Goal: Task Accomplishment & Management: Complete application form

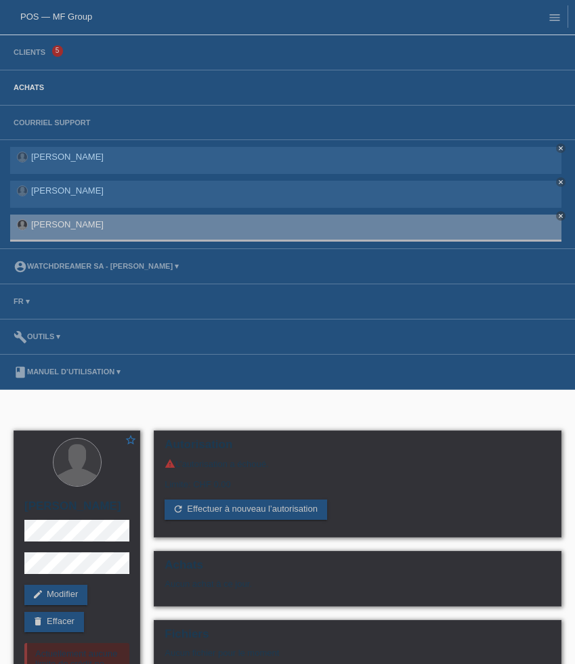
click at [36, 85] on link "Achats" at bounding box center [29, 87] width 44 height 8
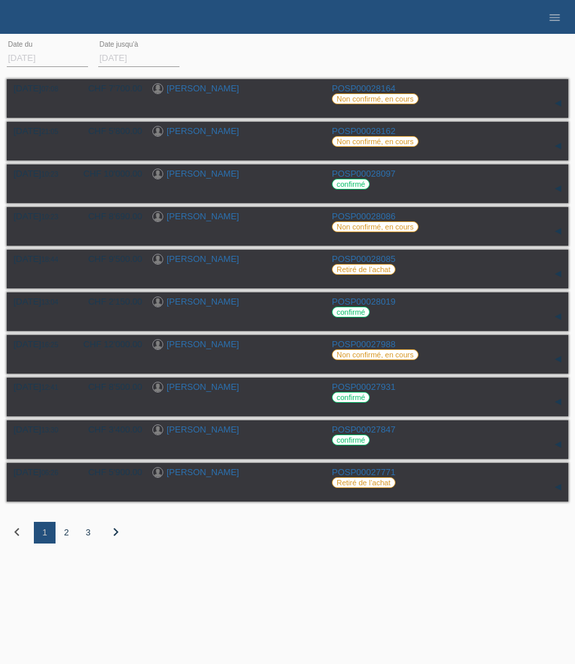
click at [556, 29] on li "menu" at bounding box center [554, 17] width 27 height 35
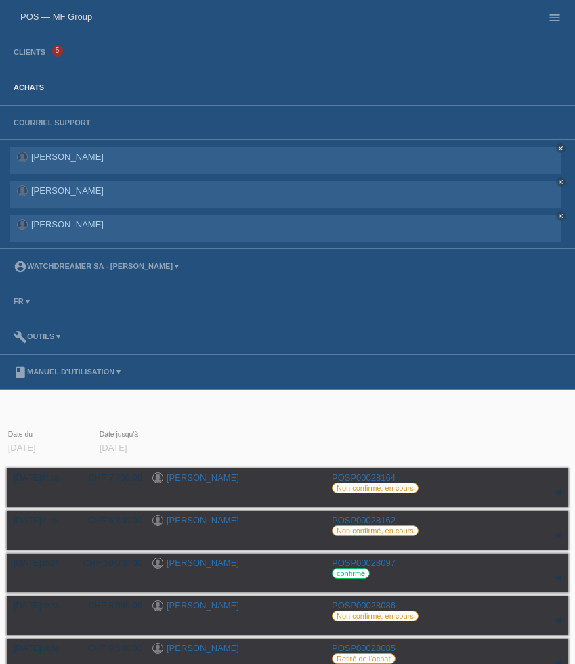
click at [35, 47] on li "Clients 5" at bounding box center [287, 52] width 575 height 35
click at [34, 52] on link "Clients" at bounding box center [29, 52] width 45 height 8
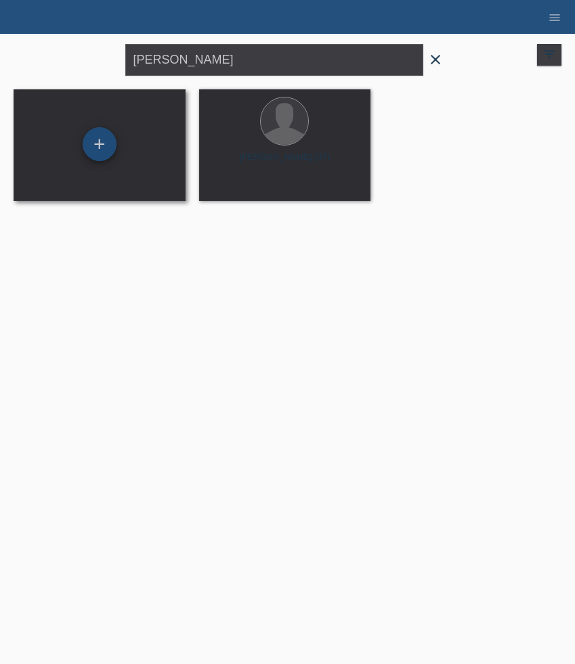
click at [105, 146] on div "+" at bounding box center [100, 144] width 34 height 34
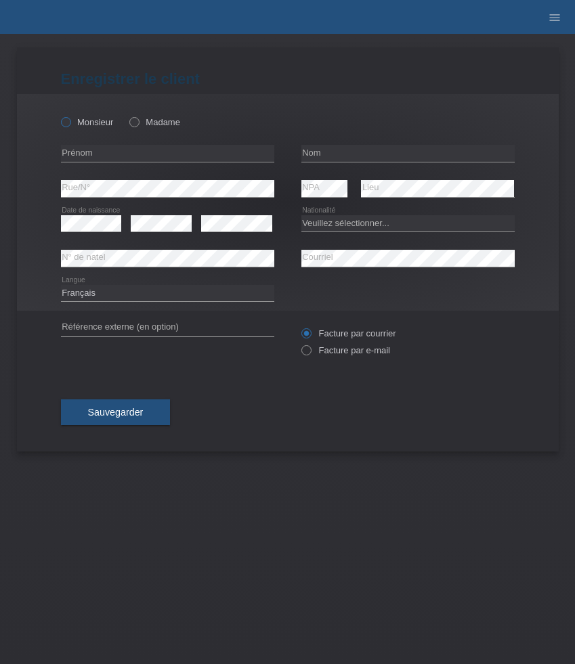
click at [103, 119] on label "Monsieur" at bounding box center [87, 122] width 53 height 10
click at [70, 119] on input "Monsieur" at bounding box center [65, 121] width 9 height 9
radio input "true"
click at [103, 153] on input "text" at bounding box center [167, 153] width 213 height 17
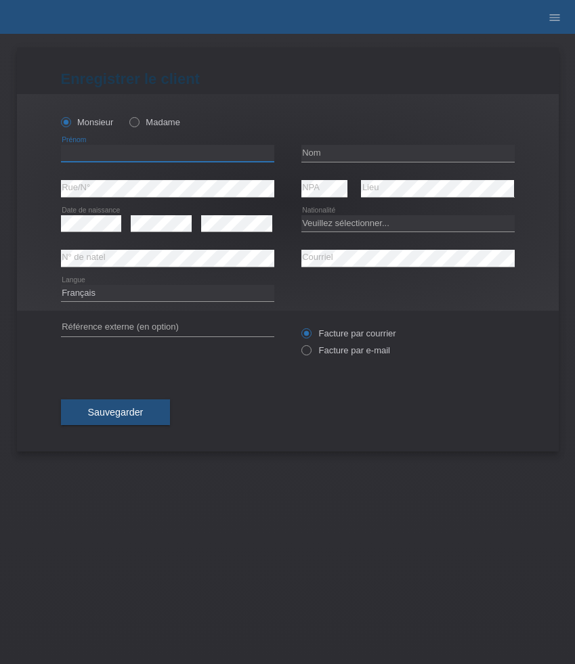
paste input "David"
type input "[PERSON_NAME]"
click at [378, 152] on input "text" at bounding box center [407, 153] width 213 height 17
paste input "Perrot"
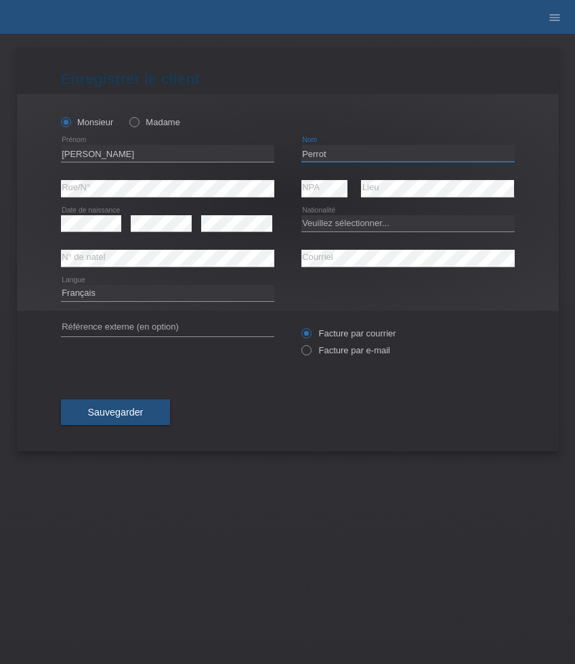
type input "Perrot"
click at [335, 226] on select "Veuillez sélectionner... Suisse Allemagne Autriche Liechtenstein ------------ A…" at bounding box center [407, 223] width 213 height 16
select select "CH"
click at [301, 215] on select "Veuillez sélectionner... Suisse Allemagne Autriche Liechtenstein ------------ A…" at bounding box center [407, 223] width 213 height 16
click at [231, 233] on div "error" at bounding box center [236, 224] width 71 height 35
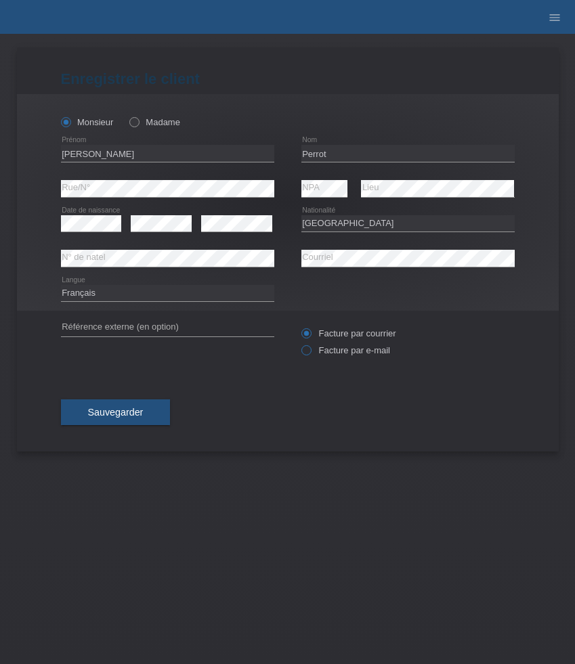
click at [335, 351] on label "Facture par e-mail" at bounding box center [345, 350] width 89 height 10
click at [310, 351] on input "Facture par e-mail" at bounding box center [305, 353] width 9 height 17
radio input "true"
click at [145, 412] on button "Sauvegarder" at bounding box center [116, 413] width 110 height 26
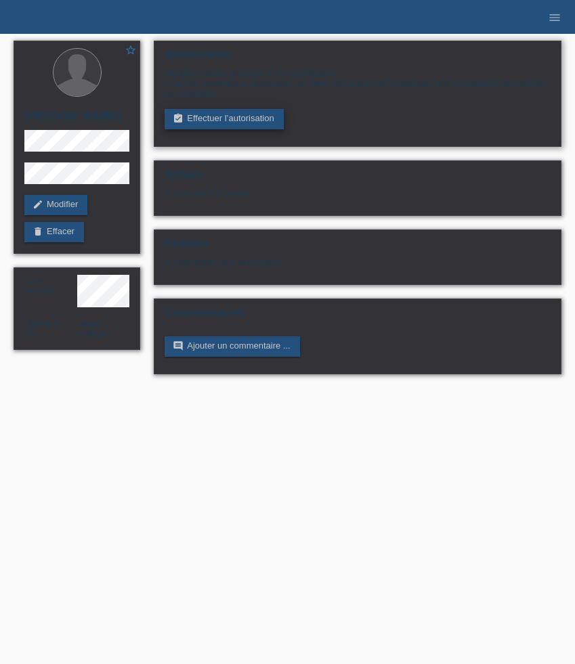
click at [204, 125] on link "assignment_turned_in Effectuer l’autorisation" at bounding box center [224, 119] width 118 height 20
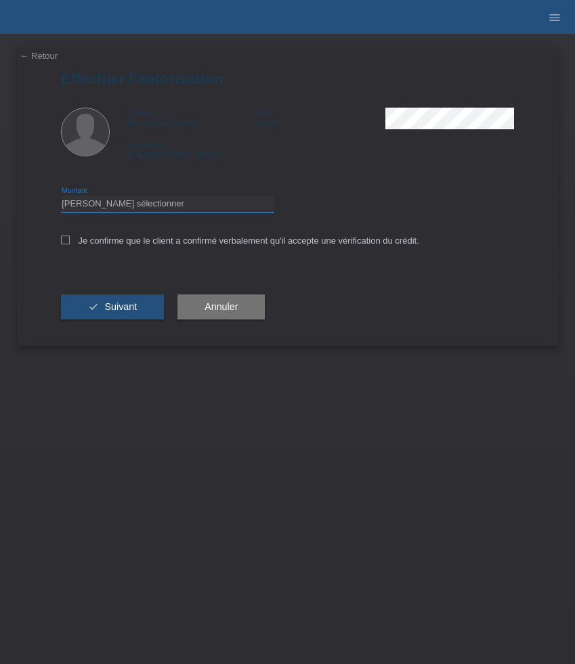
click at [217, 200] on select "Veuillez sélectionner CHF 1.00 - CHF 499.00 CHF 500.00 - CHF 1'999.00 CHF 2'000…" at bounding box center [167, 204] width 213 height 16
select select "3"
click at [61, 198] on select "Veuillez sélectionner CHF 1.00 - CHF 499.00 CHF 500.00 - CHF 1'999.00 CHF 2'000…" at bounding box center [167, 204] width 213 height 16
click at [181, 242] on label "Je confirme que le client a confirmé verbalement qu'il accepte une vérification…" at bounding box center [240, 241] width 358 height 10
click at [70, 242] on input "Je confirme que le client a confirmé verbalement qu'il accepte une vérification…" at bounding box center [65, 240] width 9 height 9
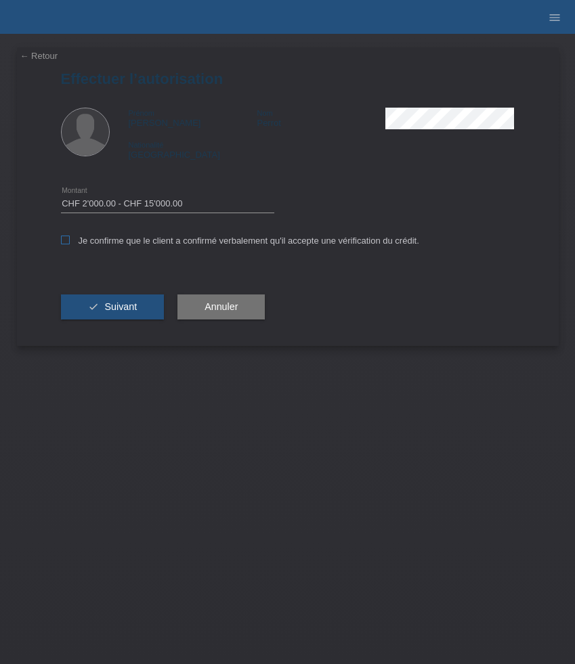
checkbox input "true"
click at [130, 305] on span "Suivant" at bounding box center [120, 306] width 33 height 11
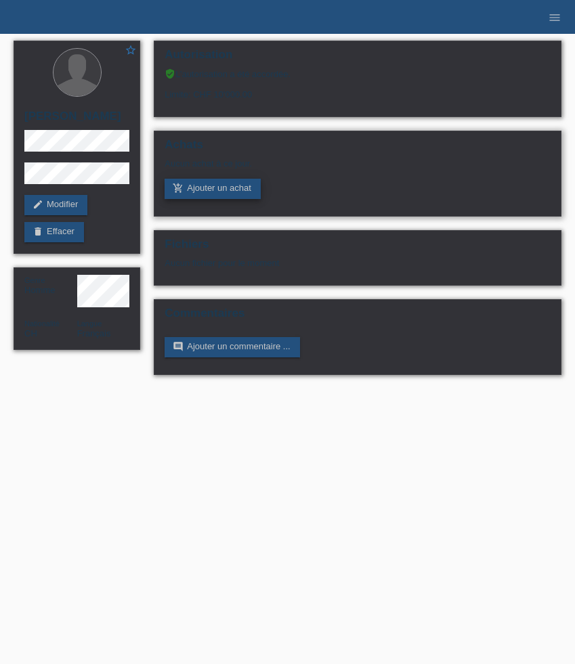
click at [204, 192] on link "add_shopping_cart Ajouter un achat" at bounding box center [213, 189] width 96 height 20
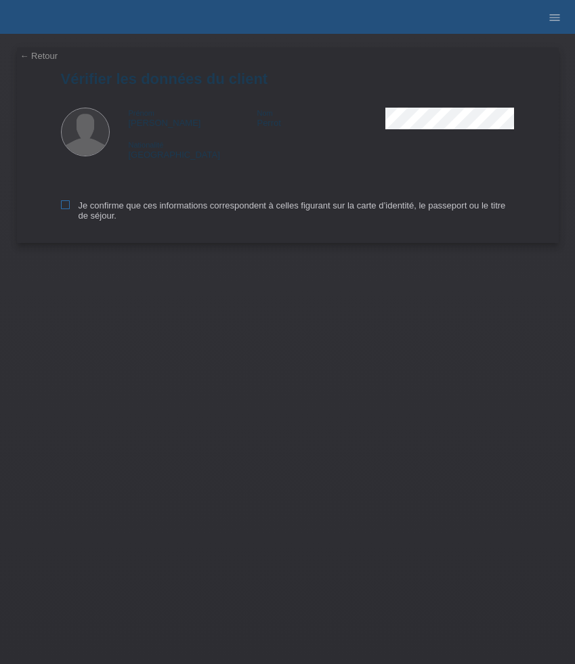
click at [94, 221] on label "Je confirme que ces informations correspondent à celles figurant sur la carte d…" at bounding box center [288, 210] width 454 height 20
click at [70, 209] on input "Je confirme que ces informations correspondent à celles figurant sur la carte d…" at bounding box center [65, 204] width 9 height 9
checkbox input "true"
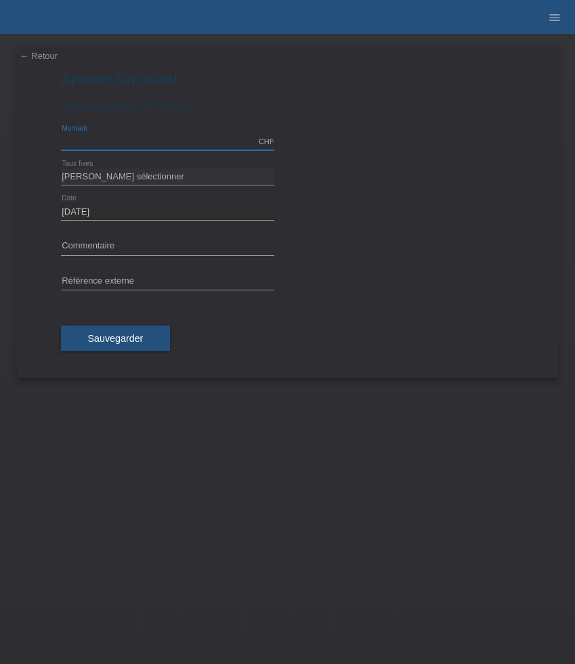
click at [100, 138] on input "text" at bounding box center [167, 141] width 213 height 17
type input "6190.00"
click at [118, 174] on select "Veuillez sélectionner 6 versements 12 versements 24 versements 36 versements 48…" at bounding box center [167, 177] width 213 height 16
select select "624"
click at [61, 169] on select "Veuillez sélectionner 6 versements 12 versements 24 versements 36 versements 48…" at bounding box center [167, 177] width 213 height 16
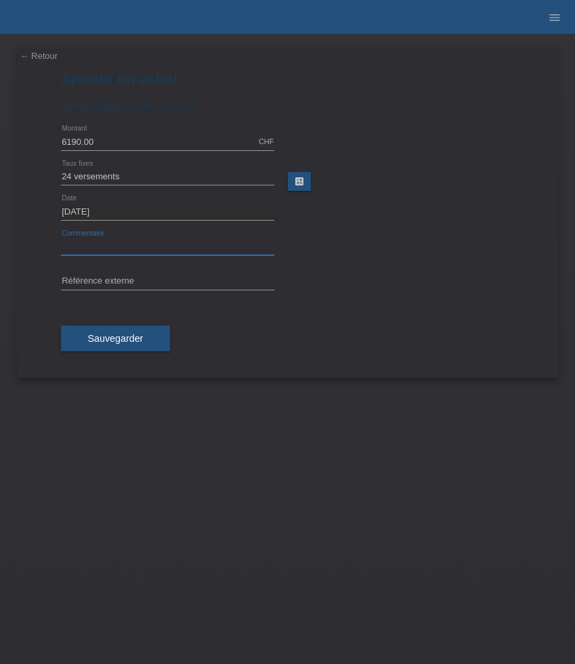
click at [91, 243] on input "text" at bounding box center [167, 246] width 213 height 17
paste input "Omega Speedmaster Moonwatch Professional - 42mm 310.32.42.50.01.002"
type input "Omega Speedmaster Moonwatch Professional - 42mm 310.32.42.50.01.002"
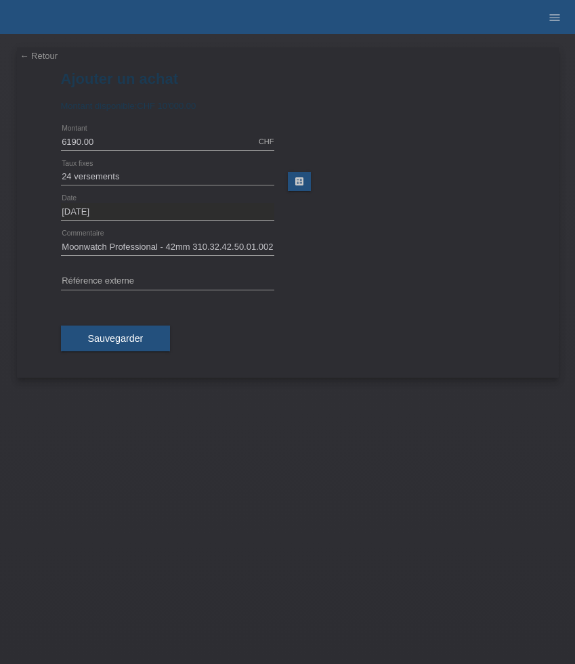
scroll to position [0, 0]
click at [165, 280] on input "text" at bounding box center [167, 282] width 213 height 17
paste input "530851"
type input "530851"
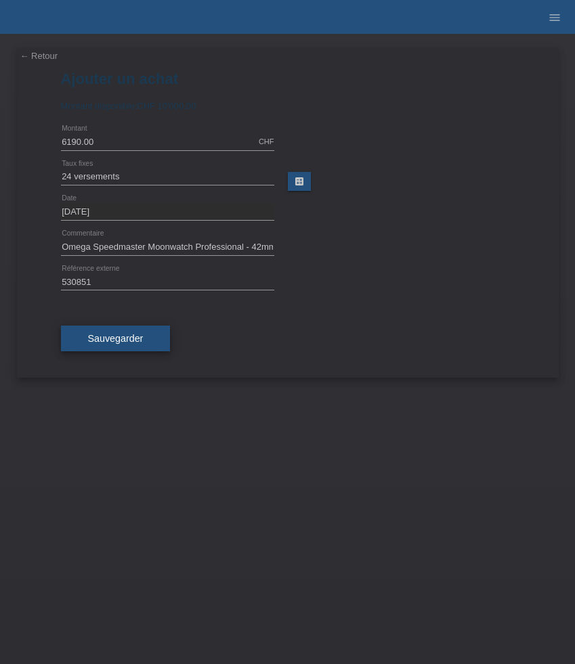
click at [123, 341] on span "Sauvegarder" at bounding box center [116, 338] width 56 height 11
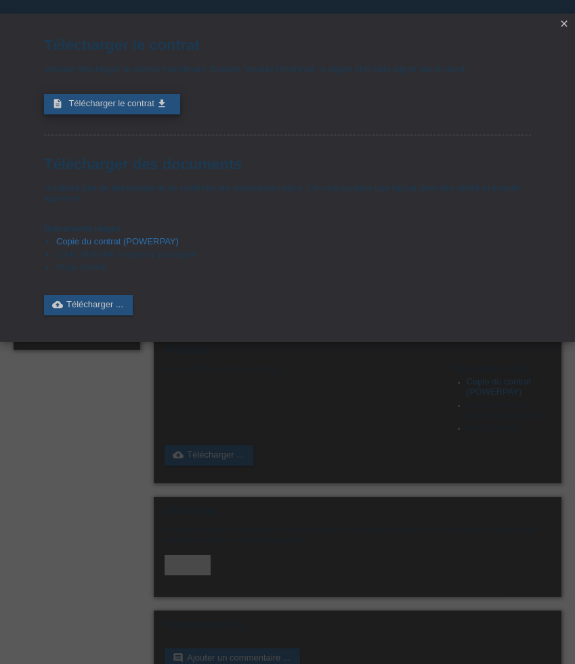
click at [142, 104] on span "Télécharger le contrat" at bounding box center [110, 103] width 85 height 10
click at [565, 22] on icon "close" at bounding box center [564, 23] width 11 height 11
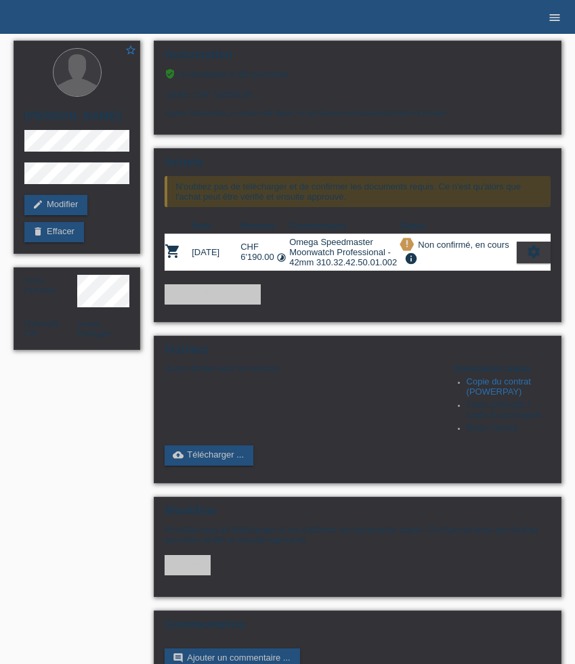
click at [555, 18] on icon "menu" at bounding box center [555, 18] width 14 height 14
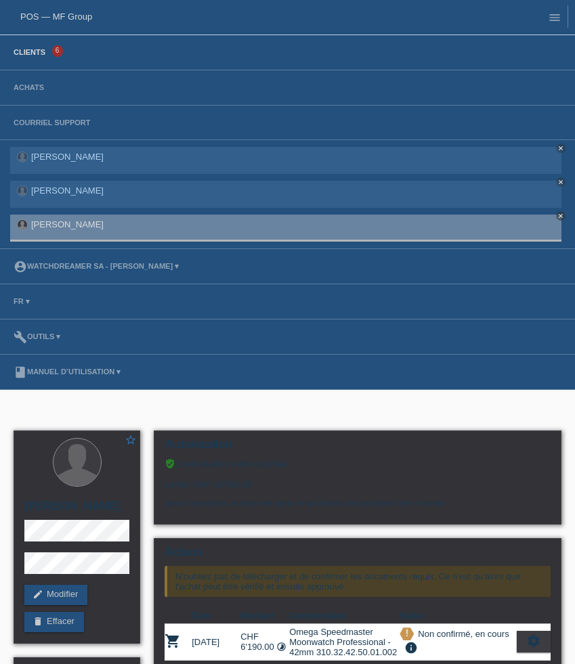
click at [41, 56] on link "Clients" at bounding box center [29, 52] width 45 height 8
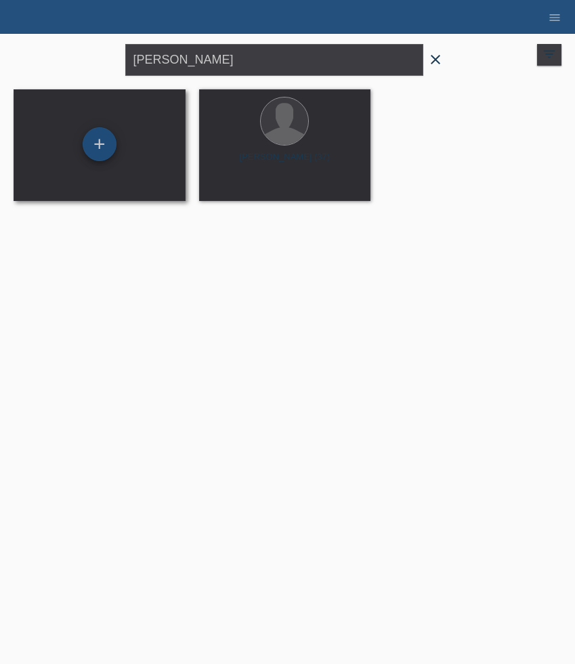
click at [89, 146] on div "+" at bounding box center [100, 144] width 34 height 34
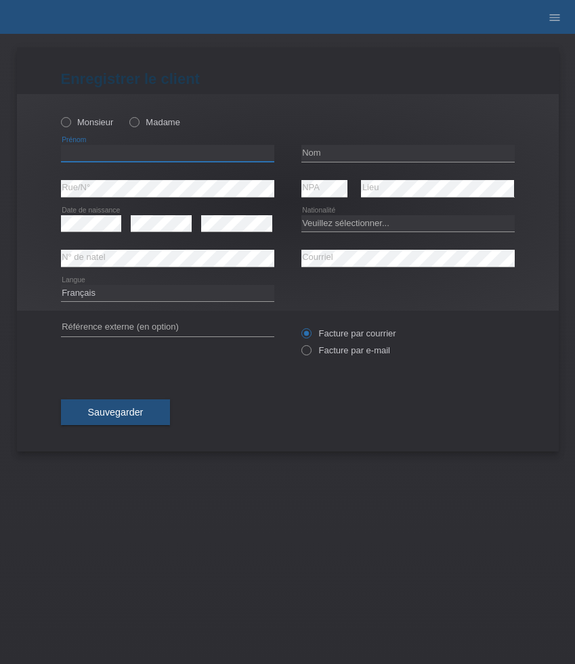
click at [98, 158] on input "text" at bounding box center [167, 153] width 213 height 17
paste input "[PERSON_NAME]"
type input "[PERSON_NAME]"
click at [95, 124] on label "Monsieur" at bounding box center [87, 122] width 53 height 10
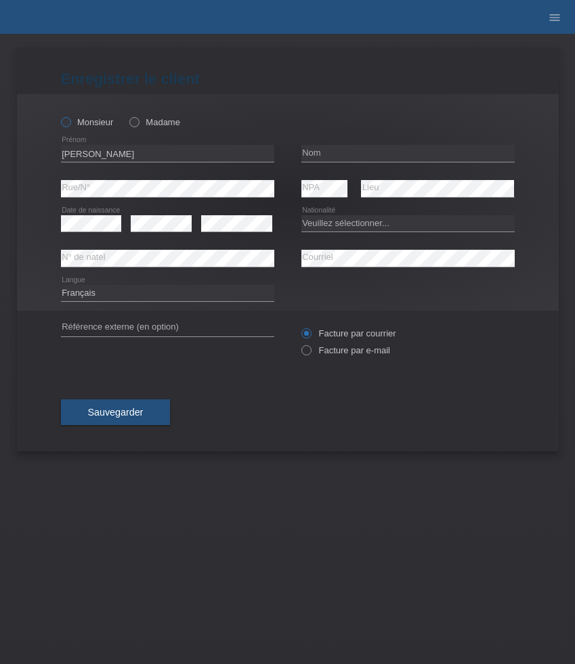
click at [70, 124] on input "Monsieur" at bounding box center [65, 121] width 9 height 9
radio input "true"
click at [359, 160] on input "text" at bounding box center [407, 153] width 213 height 17
paste input "Simha"
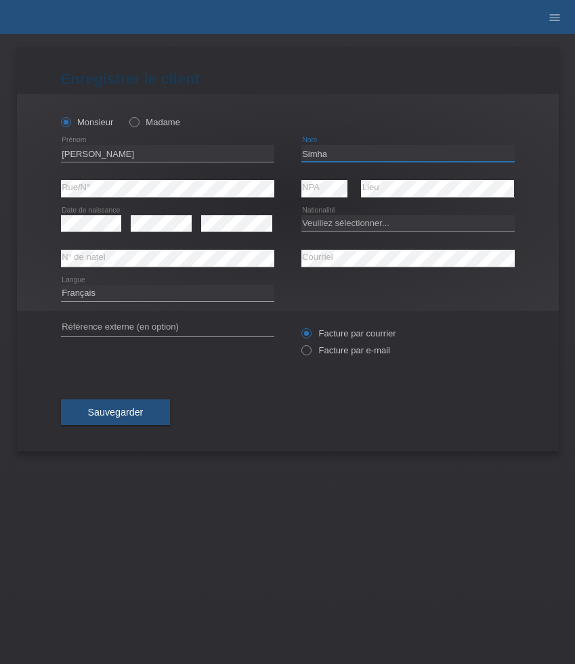
type input "Simha"
click at [349, 222] on select "Veuillez sélectionner... [GEOGRAPHIC_DATA] [GEOGRAPHIC_DATA] [GEOGRAPHIC_DATA] …" at bounding box center [407, 223] width 213 height 16
select select "CH"
click at [301, 215] on select "Veuillez sélectionner... [GEOGRAPHIC_DATA] [GEOGRAPHIC_DATA] [GEOGRAPHIC_DATA] …" at bounding box center [407, 223] width 213 height 16
click at [343, 353] on label "Facture par e-mail" at bounding box center [345, 350] width 89 height 10
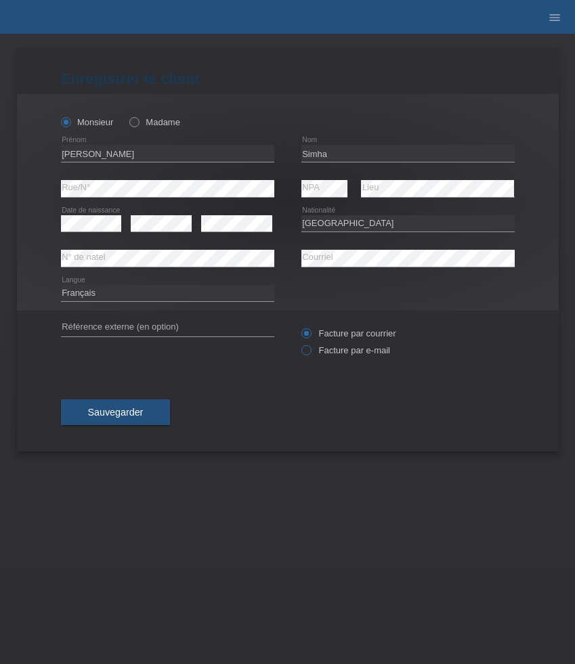
click at [310, 353] on input "Facture par e-mail" at bounding box center [305, 353] width 9 height 17
radio input "true"
click at [129, 413] on span "Sauvegarder" at bounding box center [116, 412] width 56 height 11
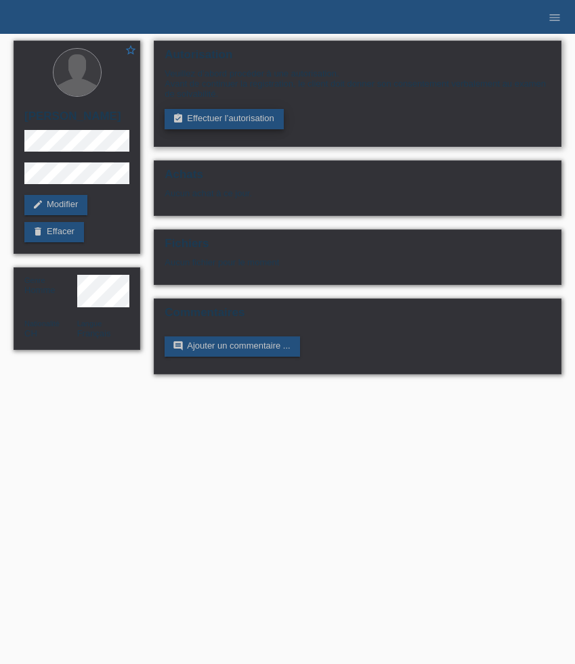
click at [221, 121] on link "assignment_turned_in Effectuer l’autorisation" at bounding box center [224, 119] width 118 height 20
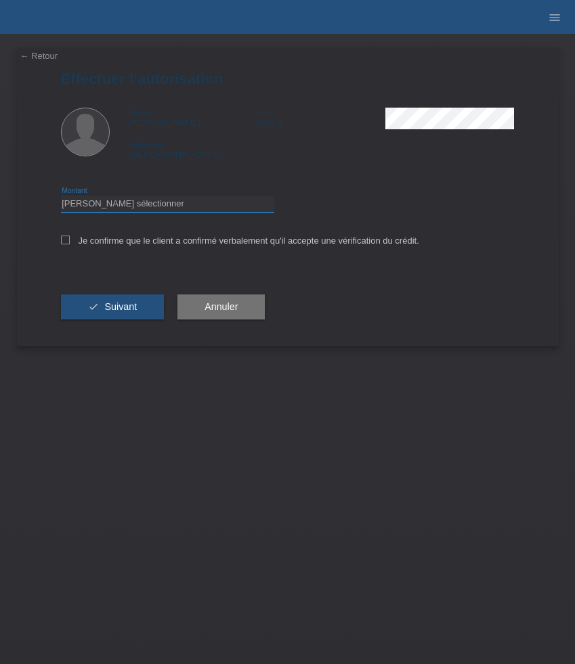
click at [197, 205] on select "Veuillez sélectionner CHF 1.00 - CHF 499.00 CHF 500.00 - CHF 1'999.00 CHF 2'000…" at bounding box center [167, 204] width 213 height 16
select select "3"
click at [61, 198] on select "Veuillez sélectionner CHF 1.00 - CHF 499.00 CHF 500.00 - CHF 1'999.00 CHF 2'000…" at bounding box center [167, 204] width 213 height 16
click at [95, 241] on label "Je confirme que le client a confirmé verbalement qu'il accepte une vérification…" at bounding box center [240, 241] width 358 height 10
click at [70, 241] on input "Je confirme que le client a confirmé verbalement qu'il accepte une vérification…" at bounding box center [65, 240] width 9 height 9
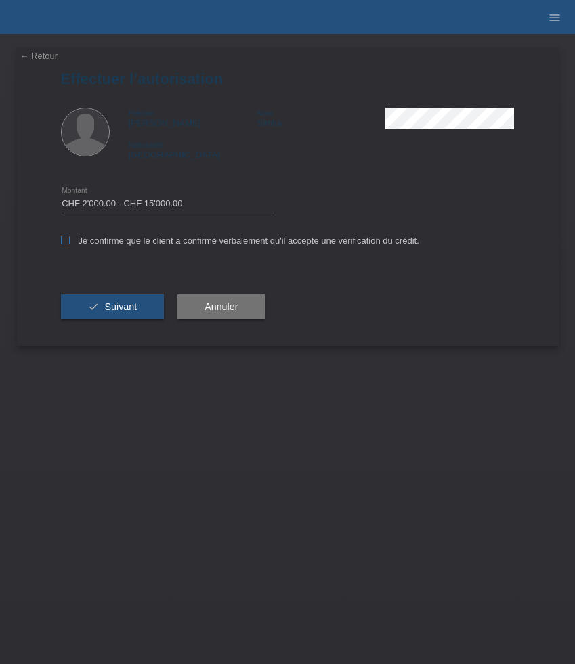
checkbox input "true"
click at [126, 317] on button "check Suivant" at bounding box center [113, 308] width 104 height 26
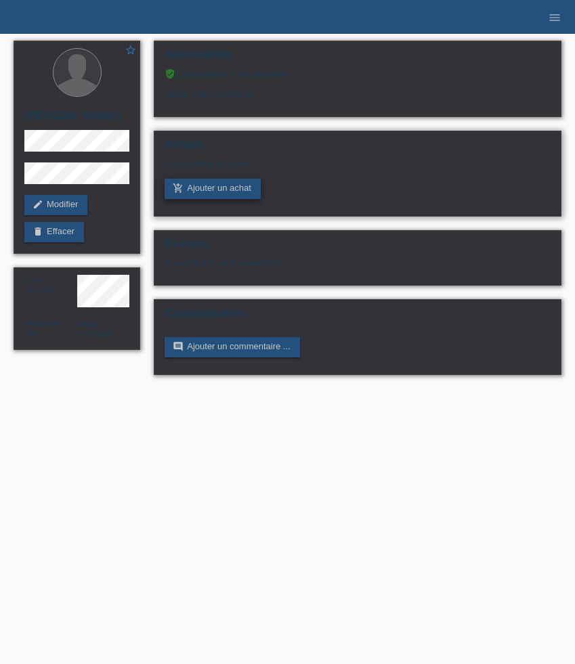
click at [223, 194] on link "add_shopping_cart Ajouter un achat" at bounding box center [213, 189] width 96 height 20
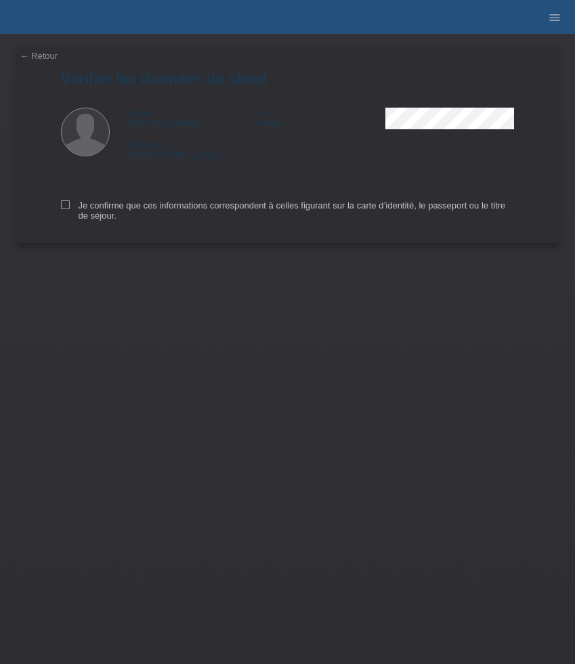
click at [64, 202] on div "Je confirme que ces informations correspondent à celles figurant sur la carte d…" at bounding box center [288, 208] width 454 height 70
click at [65, 205] on icon at bounding box center [65, 204] width 9 height 9
click at [65, 205] on input "Je confirme que ces informations correspondent à celles figurant sur la carte d…" at bounding box center [65, 204] width 9 height 9
checkbox input "true"
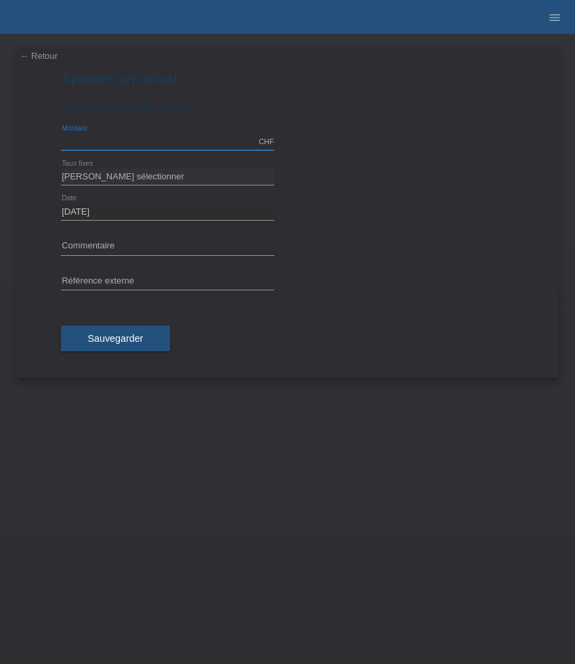
click at [145, 142] on input "text" at bounding box center [167, 141] width 213 height 17
type input "10000.00"
click at [129, 178] on select "[PERSON_NAME] sélectionner 6 versements 12 versements 24 versements 36 versemen…" at bounding box center [167, 177] width 213 height 16
select select "625"
click at [61, 169] on select "[PERSON_NAME] sélectionner 6 versements 12 versements 24 versements 36 versemen…" at bounding box center [167, 177] width 213 height 16
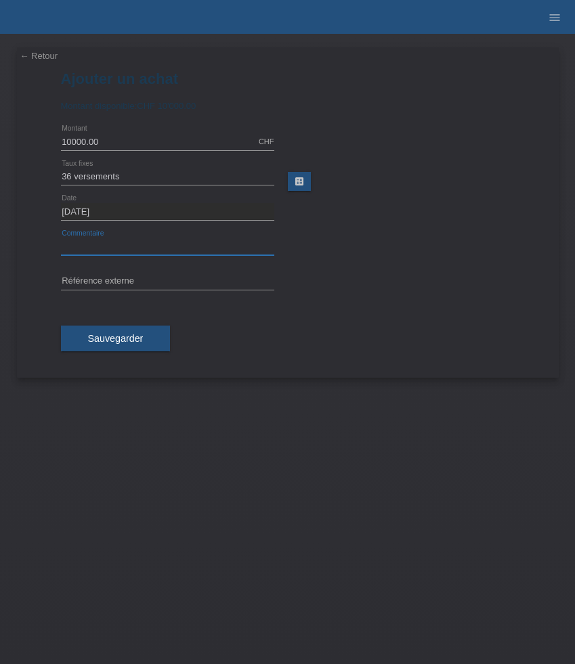
click at [89, 245] on input "text" at bounding box center [167, 246] width 213 height 17
paste input "Rolex Datejust 126300 - 41mm 126300"
type input "Rolex Datejust 126300 - 41mm 126300"
click at [124, 282] on input "text" at bounding box center [167, 282] width 213 height 17
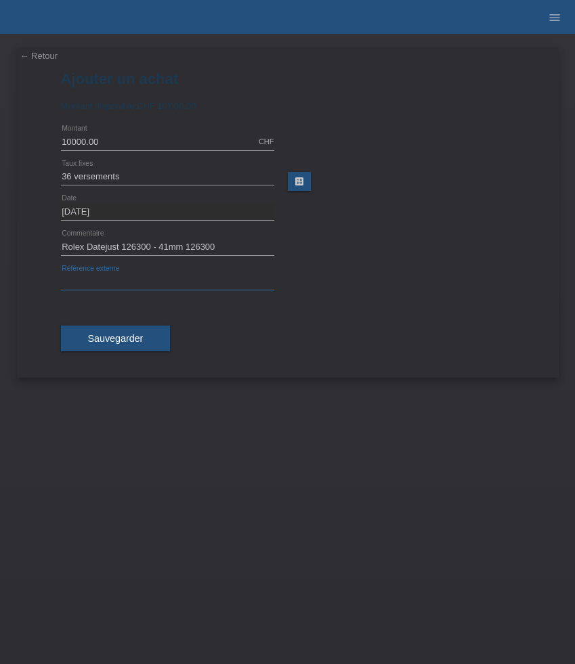
paste input "530859"
type input "530859"
click at [132, 341] on span "Sauvegarder" at bounding box center [116, 338] width 56 height 11
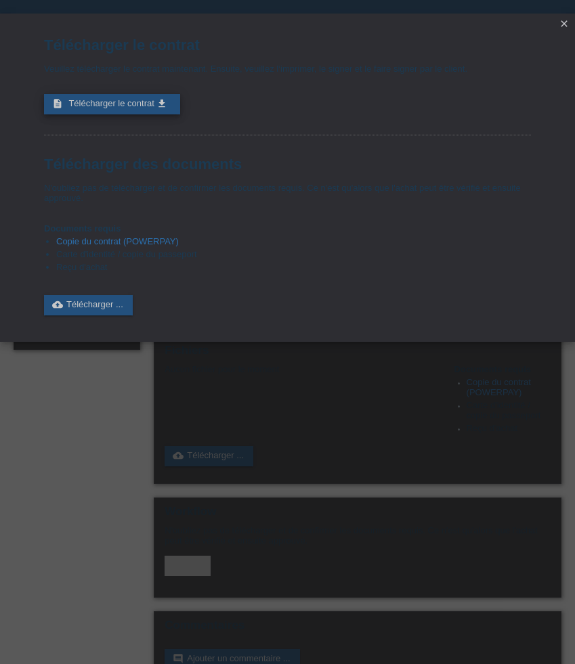
click at [125, 103] on span "Télécharger le contrat" at bounding box center [110, 103] width 85 height 10
